Goal: Information Seeking & Learning: Learn about a topic

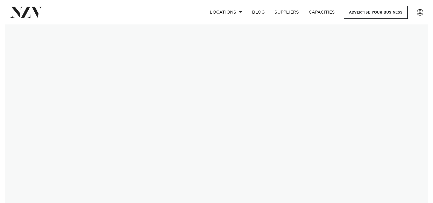
click at [52, 124] on img at bounding box center [217, 127] width 424 height 206
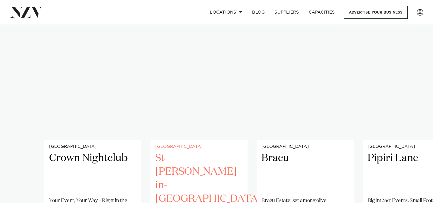
scroll to position [454, 0]
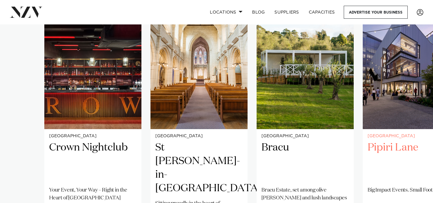
click at [399, 89] on img "4 / 29" at bounding box center [411, 64] width 97 height 130
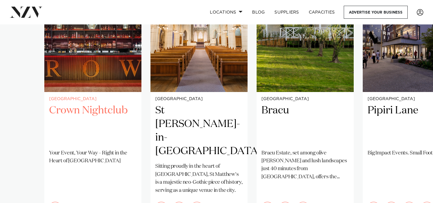
scroll to position [509, 0]
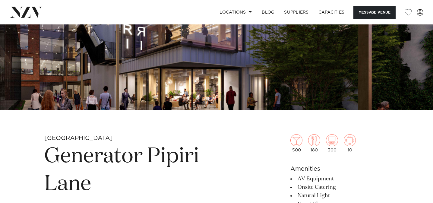
scroll to position [120, 0]
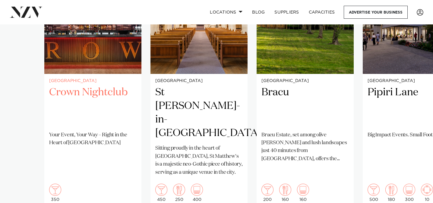
click at [89, 86] on h2 "Crown Nightclub" at bounding box center [93, 106] width 88 height 41
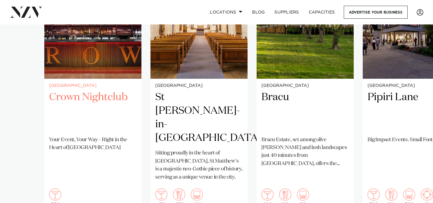
scroll to position [509, 0]
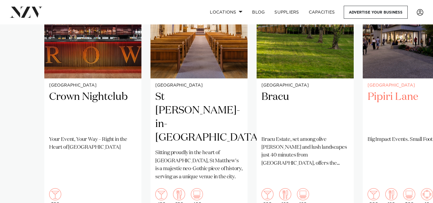
scroll to position [509, 0]
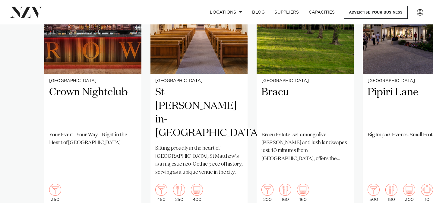
click at [411, 191] on swiper-container "Auckland Crown Nightclub Your Event, Your Way – Right in the Heart of [GEOGRAPH…" at bounding box center [216, 90] width 433 height 292
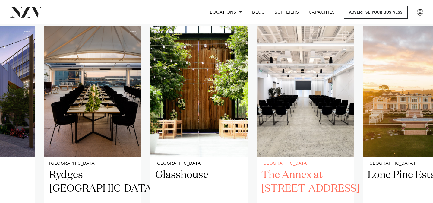
scroll to position [425, 0]
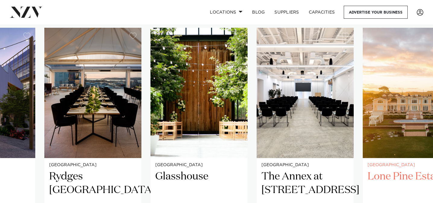
click at [426, 124] on img "8 / 29" at bounding box center [411, 93] width 97 height 130
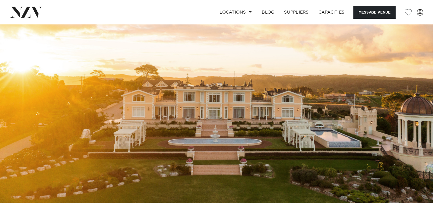
scroll to position [4, 0]
